Goal: Task Accomplishment & Management: Manage account settings

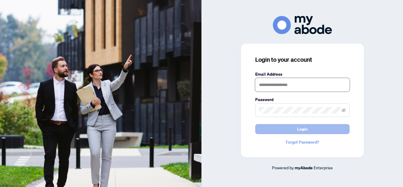
type input "**********"
click at [281, 129] on button "Login" at bounding box center [302, 129] width 94 height 10
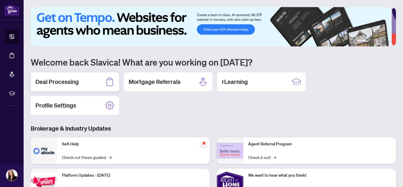
click at [73, 83] on h2 "Deal Processing" at bounding box center [56, 82] width 43 height 8
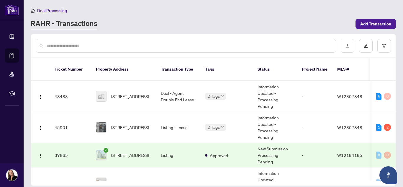
scroll to position [55, 0]
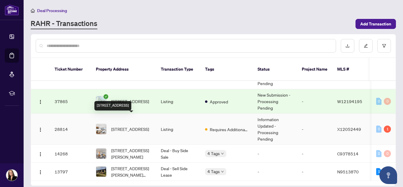
click at [130, 126] on span "[STREET_ADDRESS]" at bounding box center [130, 129] width 38 height 6
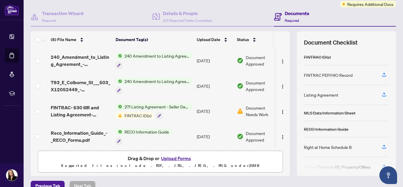
scroll to position [50, 0]
click at [140, 114] on span "FINTRAC ID(s)" at bounding box center [138, 115] width 32 height 6
click at [160, 166] on p "Supported files include .PDF, .JPG, .JPEG, .PNG under 25 MB" at bounding box center [160, 165] width 237 height 7
click at [136, 115] on span "FINTRAC ID(s)" at bounding box center [138, 115] width 32 height 6
click at [258, 109] on span "Document Needs Work" at bounding box center [261, 110] width 31 height 13
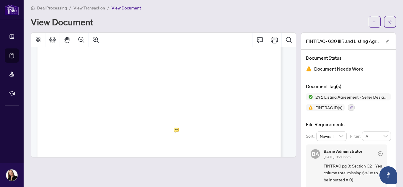
scroll to position [2128, 0]
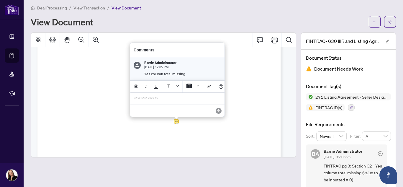
click at [167, 100] on p "**********" at bounding box center [177, 98] width 86 height 5
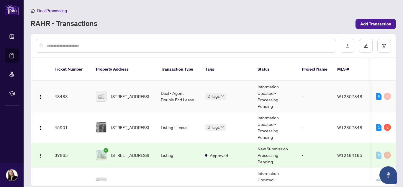
click at [185, 87] on td "Deal - Agent Double End Lease" at bounding box center [178, 96] width 44 height 31
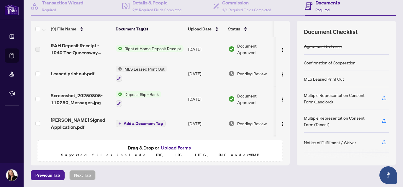
click at [288, 106] on div "(9) File Name Document Tag(s) Upload Date Status RAH Deposit Receipt - 1040 The…" at bounding box center [213, 93] width 365 height 145
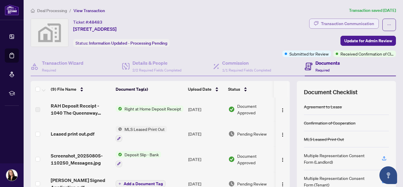
click at [347, 26] on div "Transaction Communication" at bounding box center [347, 23] width 53 height 9
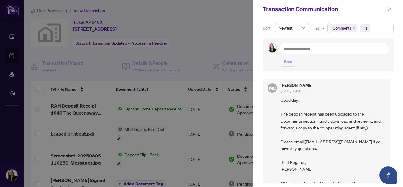
click at [390, 10] on icon "close" at bounding box center [389, 8] width 3 height 3
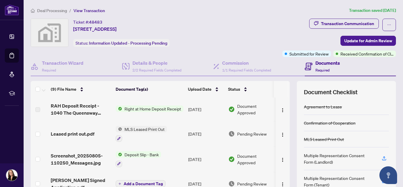
click at [144, 128] on span "MLS Leased Print Out" at bounding box center [144, 129] width 45 height 6
click at [139, 160] on span "MLS Leased Print Out" at bounding box center [137, 158] width 45 height 6
